Goal: Task Accomplishment & Management: Complete application form

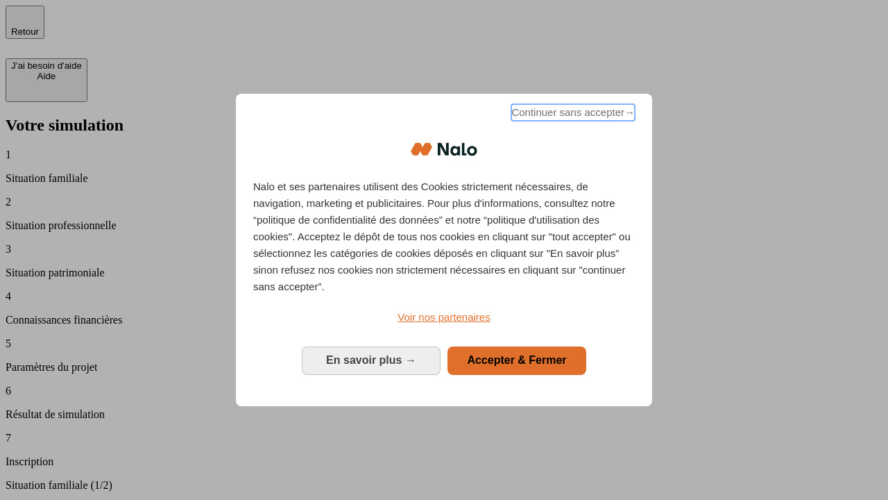
click at [572, 115] on span "Continuer sans accepter →" at bounding box center [574, 112] width 124 height 17
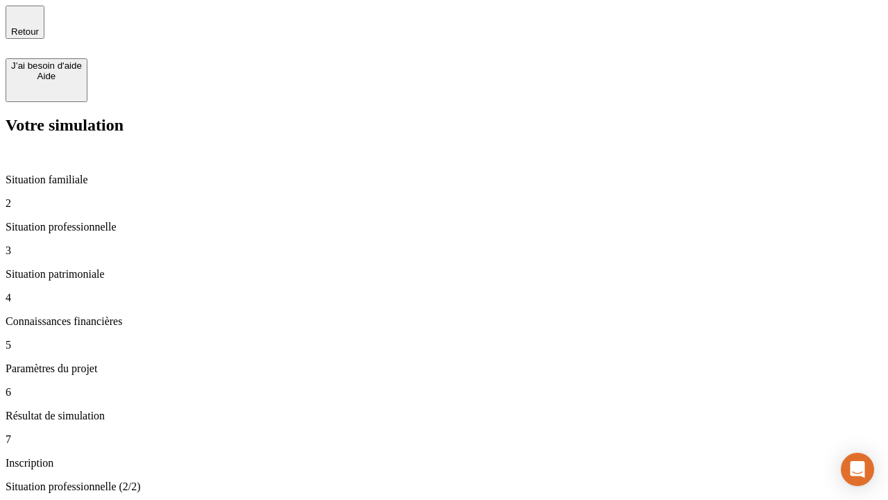
type input "30 000"
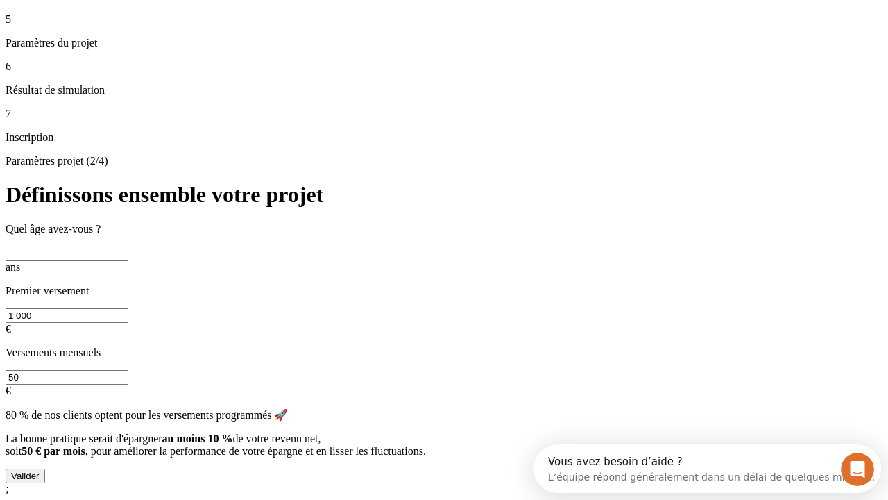
scroll to position [26, 0]
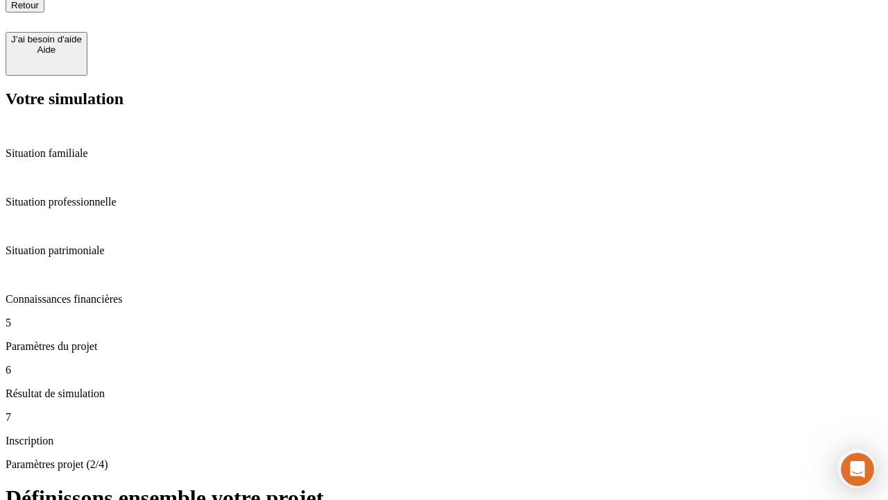
type input "25"
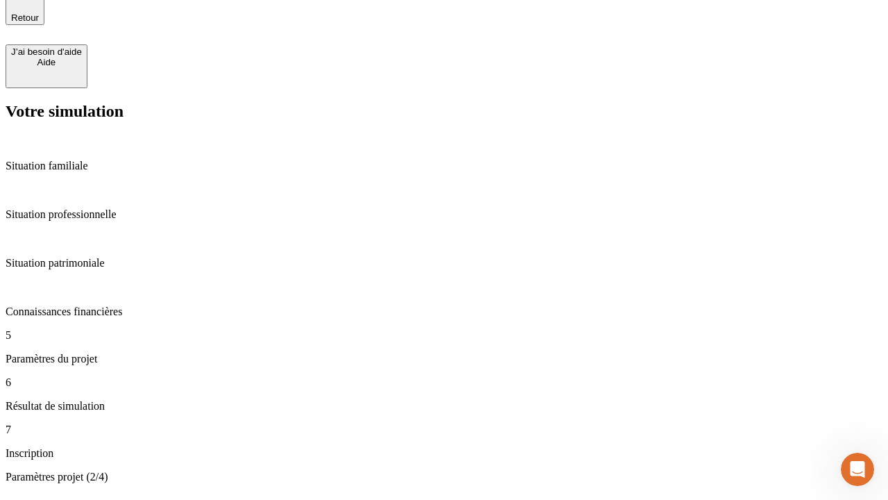
type input "1 000"
type input "640"
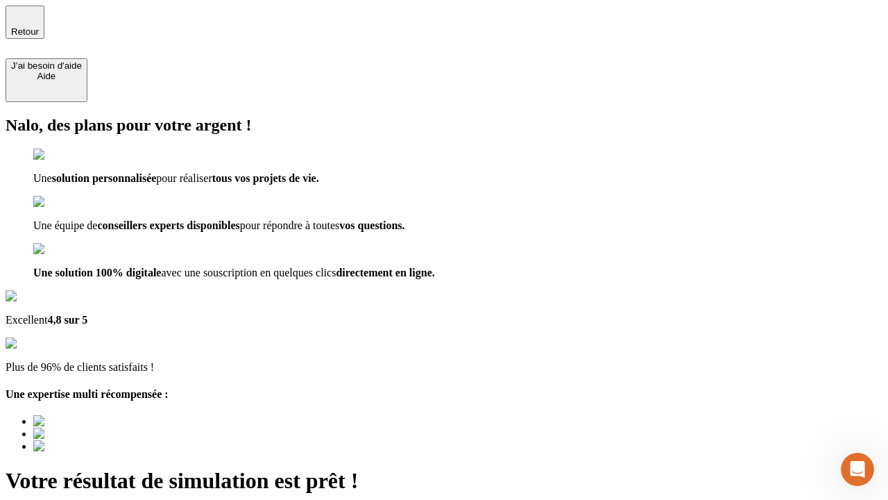
type input "[EMAIL_ADDRESS][PERSON_NAME][DOMAIN_NAME]"
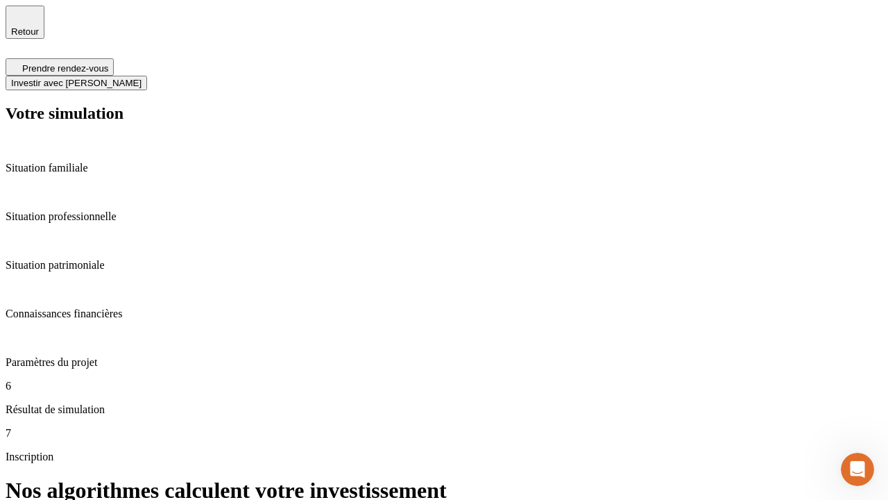
scroll to position [6, 0]
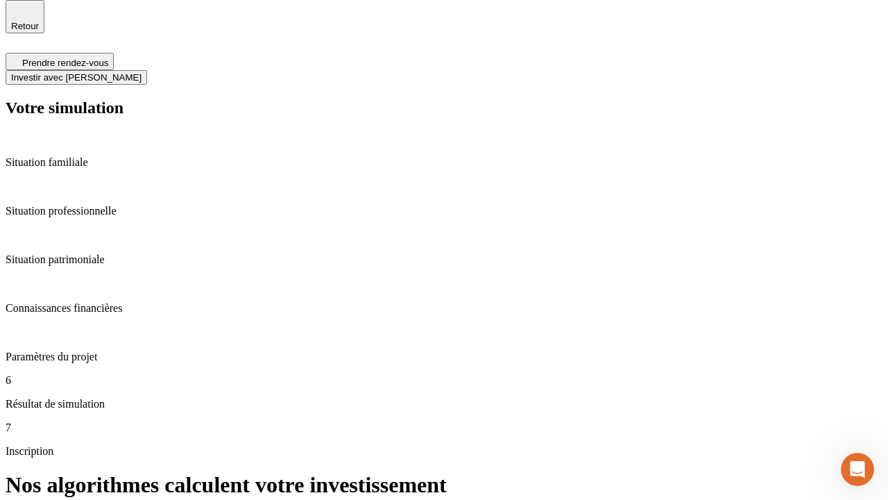
click at [142, 72] on span "Investir avec [PERSON_NAME]" at bounding box center [76, 77] width 130 height 10
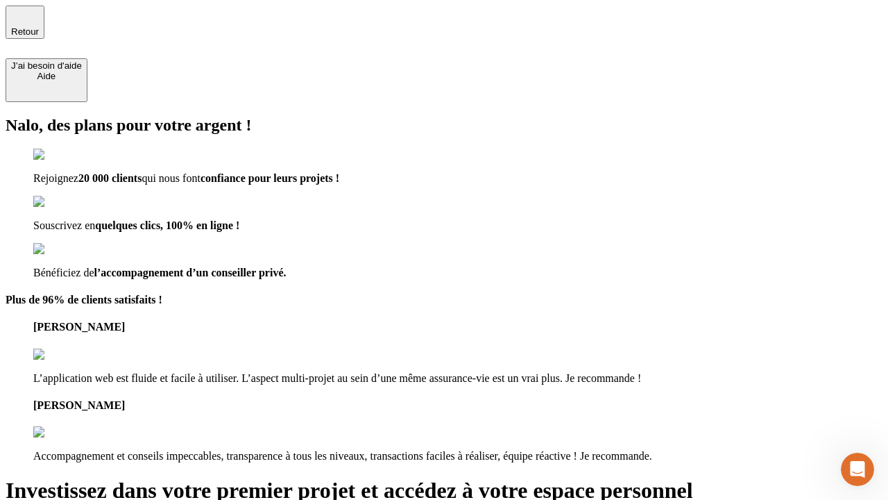
type input "abc"
